Goal: Task Accomplishment & Management: Use online tool/utility

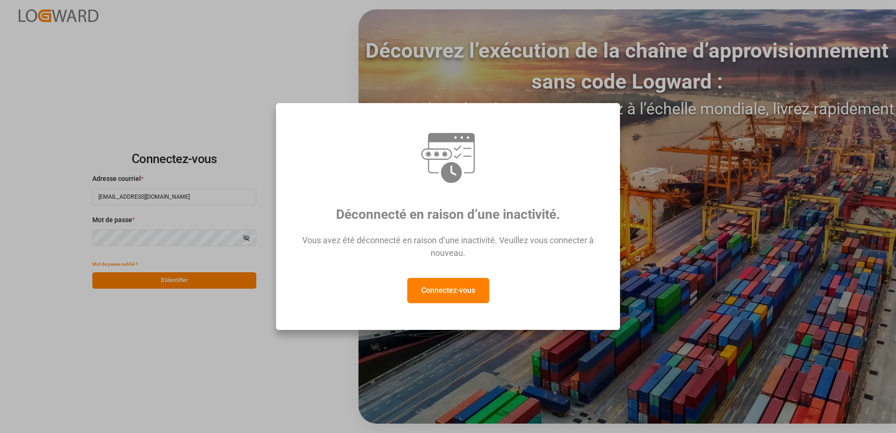
click at [445, 293] on button "Connectez-vous" at bounding box center [448, 290] width 82 height 25
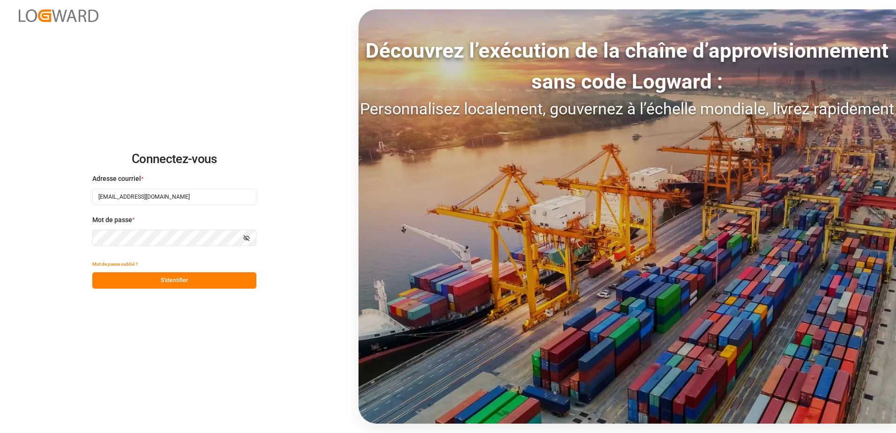
click at [195, 289] on div "Connectez-vous Adresse courriel * [EMAIL_ADDRESS][DOMAIN_NAME] Mot de passe * A…" at bounding box center [448, 216] width 896 height 433
click at [197, 283] on button "S'identifier" at bounding box center [174, 280] width 164 height 16
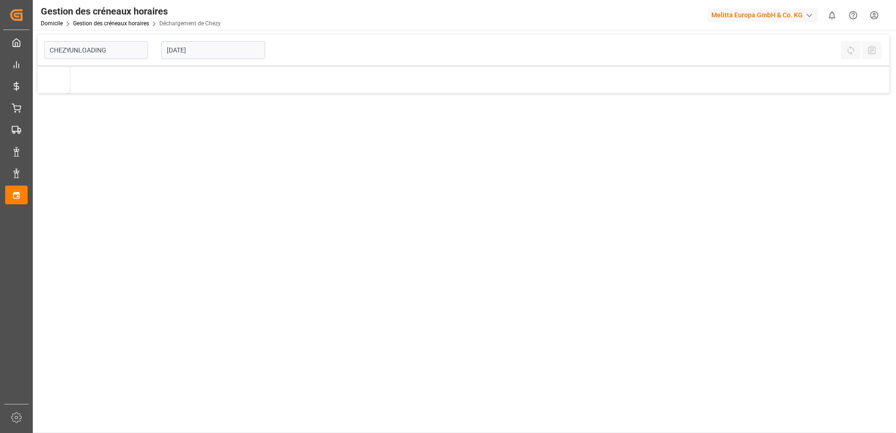
type input "Chezy Unloading"
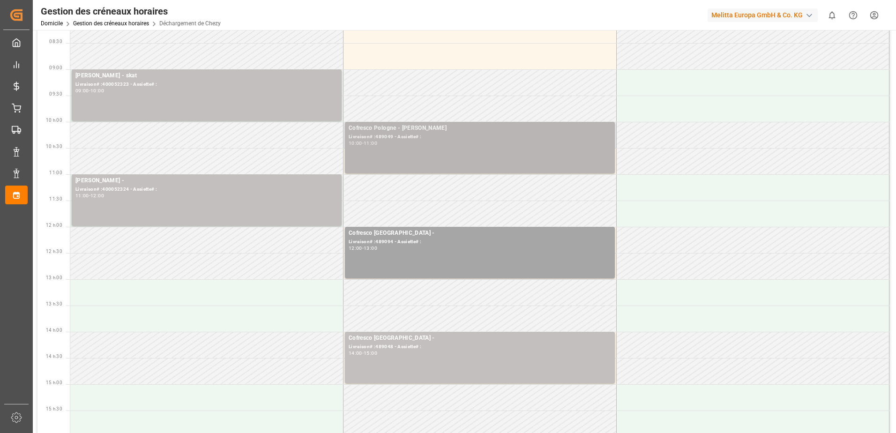
scroll to position [94, 0]
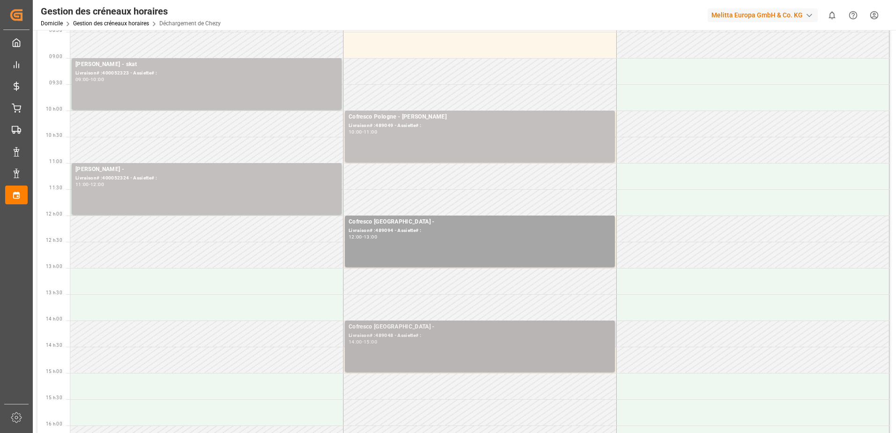
click at [462, 336] on div "Livraison# :489048 - Assiette# :" at bounding box center [480, 336] width 262 height 8
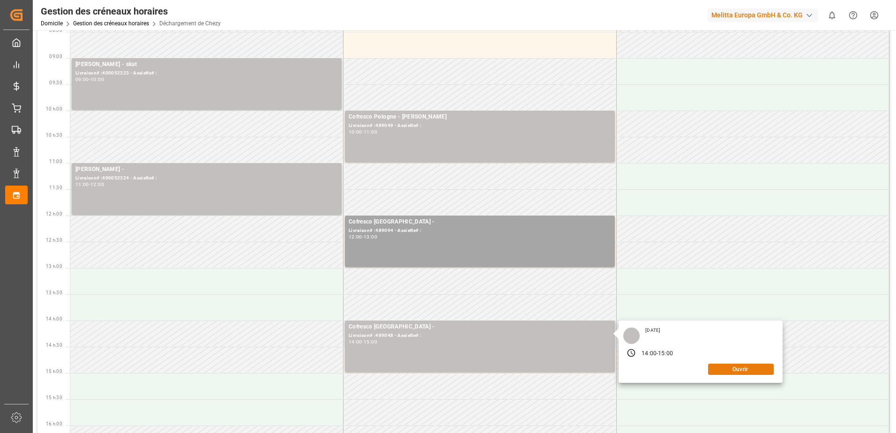
click at [730, 368] on button "Ouvrir" at bounding box center [741, 369] width 66 height 11
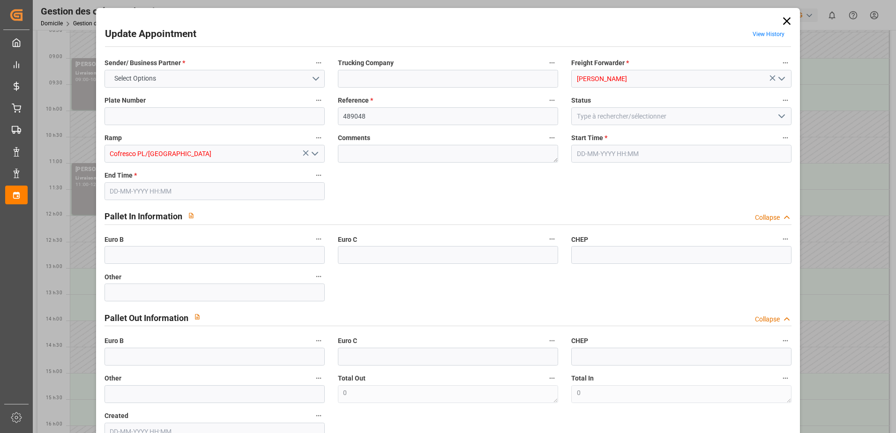
type input "0"
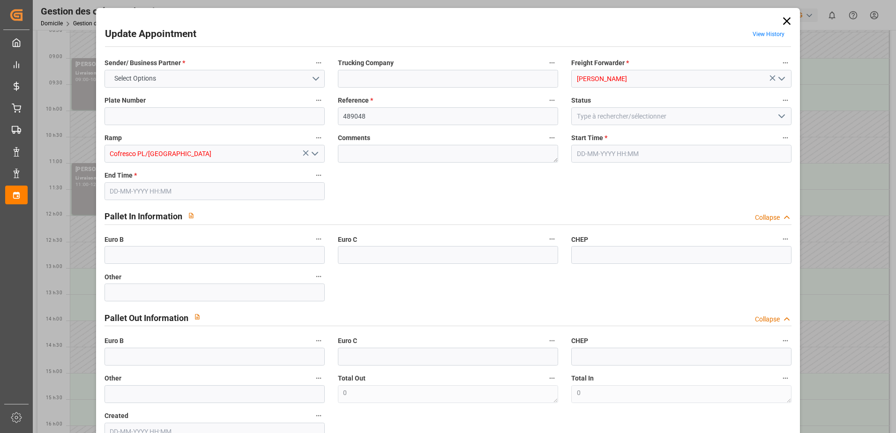
type input "0"
type input "28-08-2025 14:00"
type input "28-08-2025 15:00"
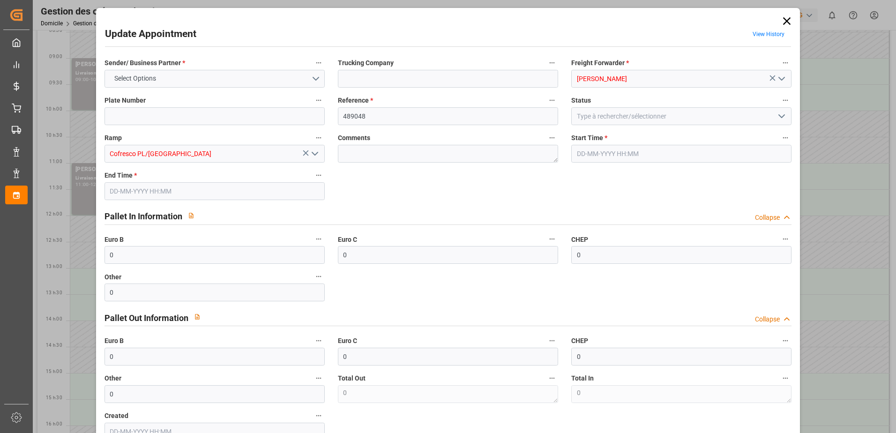
type input "25-08-2025 13:02"
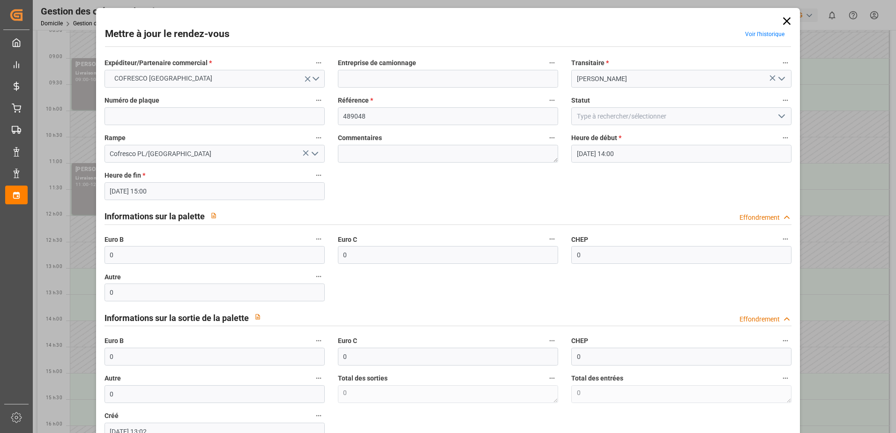
click at [778, 121] on icon "Ouvrir le menu" at bounding box center [781, 116] width 11 height 11
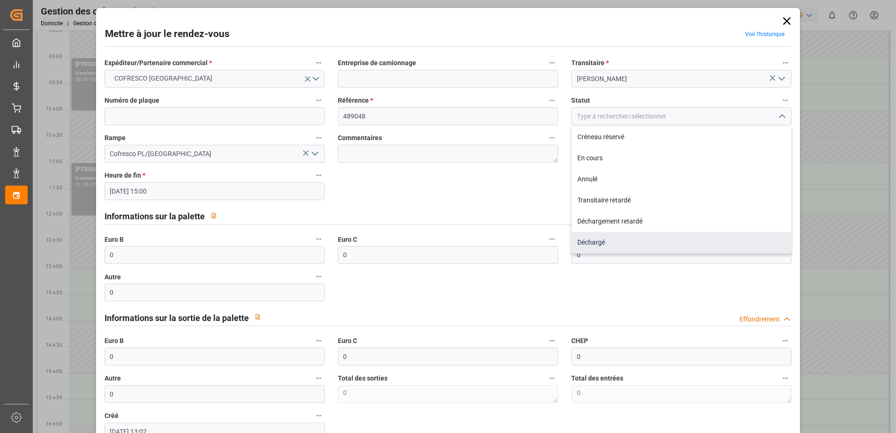
click at [643, 240] on div "Déchargé" at bounding box center [681, 242] width 219 height 21
type input "Unloaded"
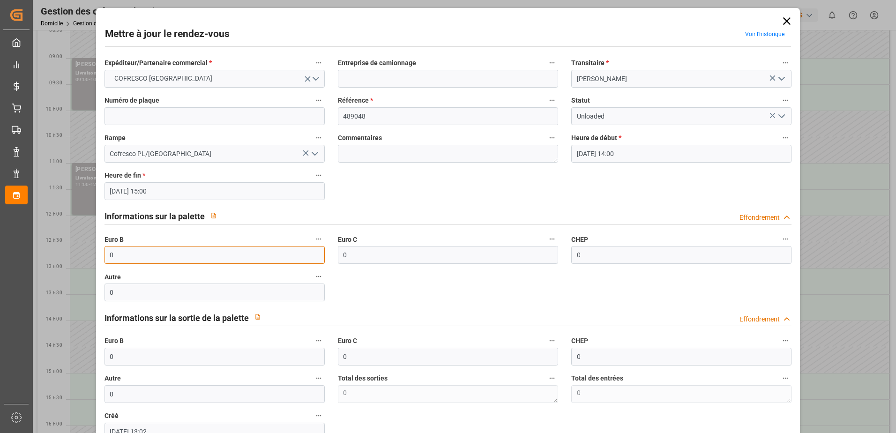
drag, startPoint x: 144, startPoint y: 257, endPoint x: 97, endPoint y: 248, distance: 48.6
click at [75, 258] on div "Mettre à jour le rendez-vous Voir l’historique Expéditeur/Partenaire commercial…" at bounding box center [448, 216] width 896 height 433
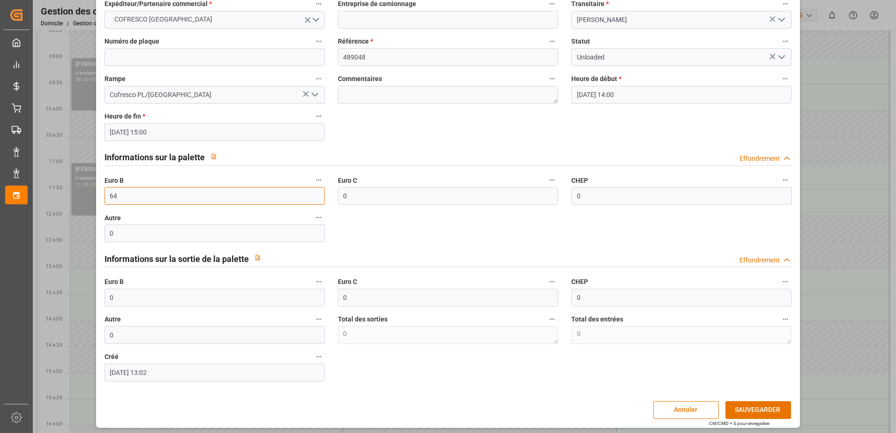
scroll to position [62, 0]
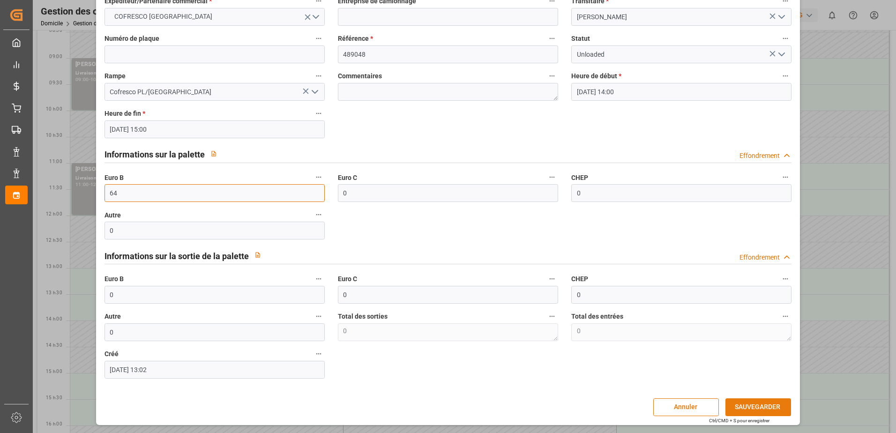
type input "64"
click at [745, 403] on button "SAUVEGARDER" at bounding box center [759, 407] width 66 height 18
